Goal: Find specific page/section: Find specific page/section

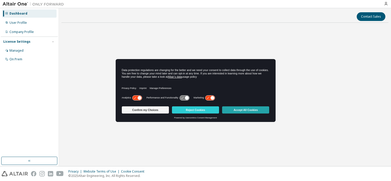
click at [235, 113] on button "Accept All Cookies" at bounding box center [245, 110] width 47 height 7
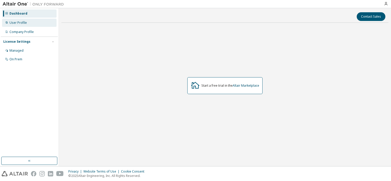
click at [33, 20] on div "User Profile" at bounding box center [29, 23] width 55 height 8
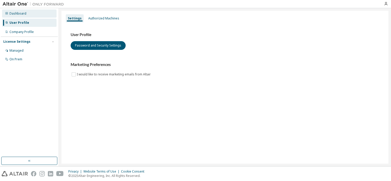
click at [36, 16] on div "Dashboard" at bounding box center [29, 13] width 55 height 8
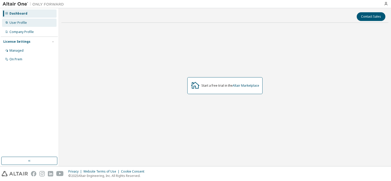
click at [37, 20] on div "User Profile" at bounding box center [29, 23] width 55 height 8
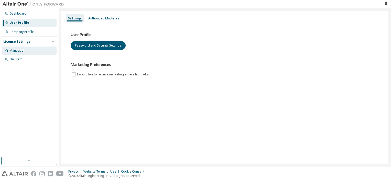
click at [28, 50] on div "Managed" at bounding box center [29, 51] width 55 height 8
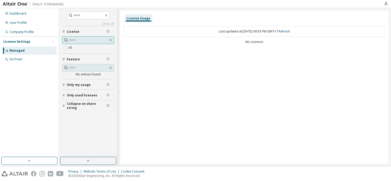
click at [71, 43] on span at bounding box center [88, 40] width 52 height 8
click at [75, 97] on span "Only used licenses" at bounding box center [82, 95] width 30 height 4
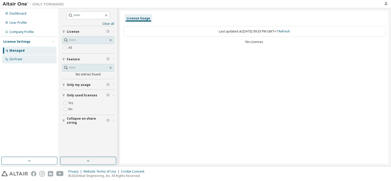
click at [41, 55] on div "On Prem" at bounding box center [29, 59] width 55 height 8
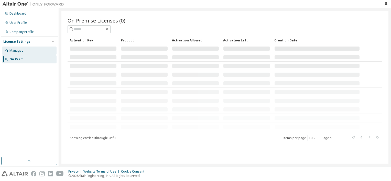
click at [41, 52] on div "Managed" at bounding box center [29, 51] width 55 height 8
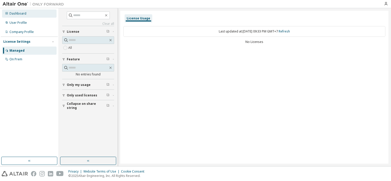
click at [26, 13] on div "Dashboard" at bounding box center [29, 13] width 55 height 8
